Goal: Information Seeking & Learning: Learn about a topic

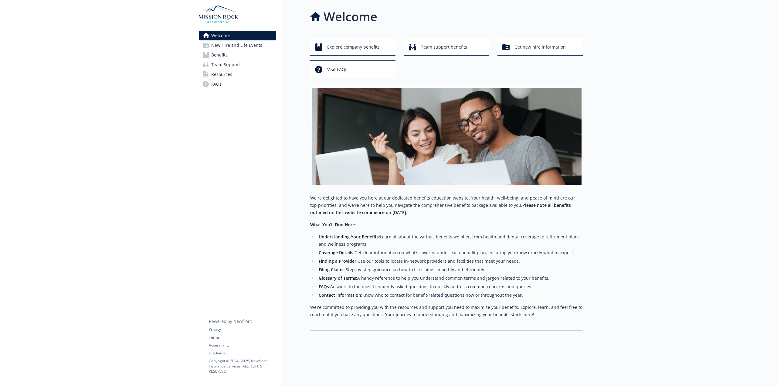
click at [454, 228] on p "What You’ll Find Here:" at bounding box center [446, 224] width 272 height 7
click at [341, 52] on span "Explore company benefits" at bounding box center [353, 47] width 52 height 12
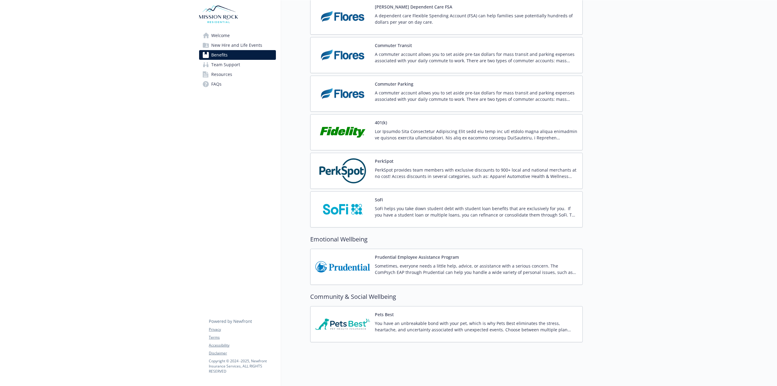
click at [407, 167] on p "PerkSpot provides team members with exclusive discounts to 900+ local and natio…" at bounding box center [476, 173] width 203 height 13
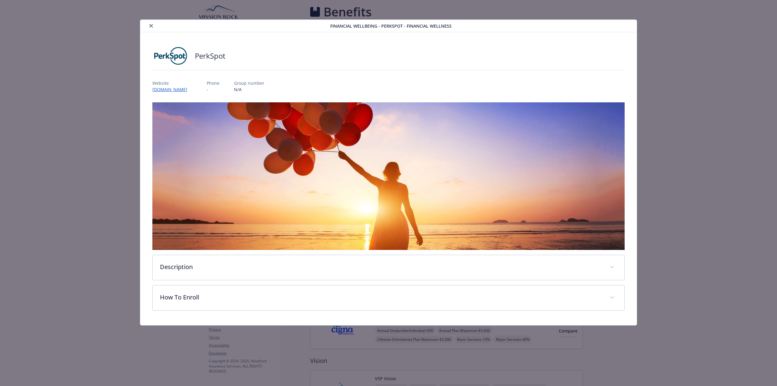
scroll to position [1033, 0]
click at [181, 90] on link "[DOMAIN_NAME]" at bounding box center [172, 89] width 41 height 7
